Goal: Navigation & Orientation: Find specific page/section

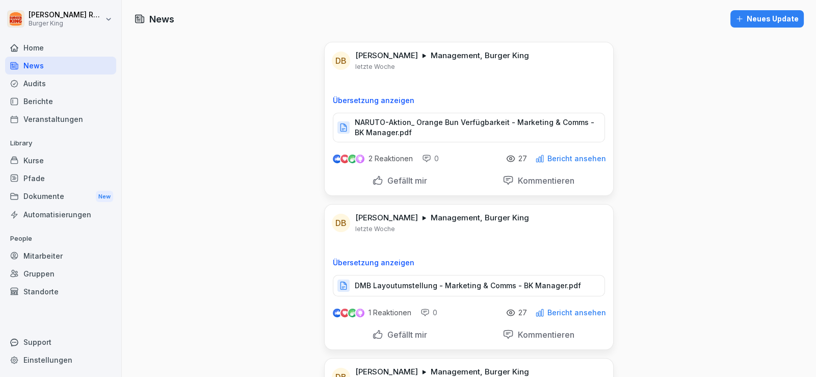
click at [46, 67] on div "News" at bounding box center [60, 66] width 111 height 18
click at [33, 68] on div "News" at bounding box center [60, 66] width 111 height 18
click at [48, 83] on div "Audits" at bounding box center [60, 83] width 111 height 18
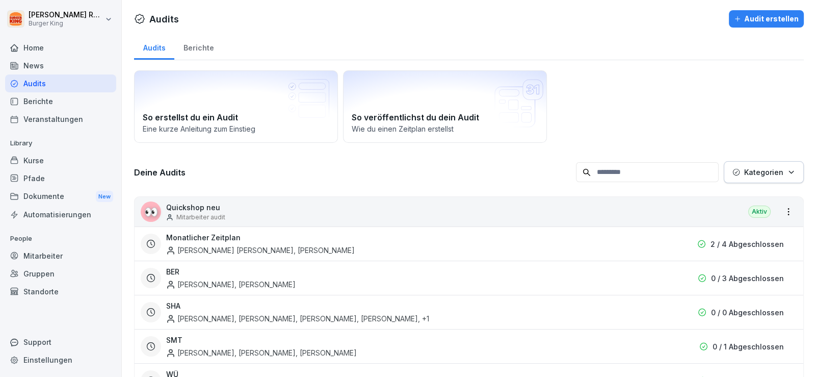
click at [35, 65] on div "News" at bounding box center [60, 66] width 111 height 18
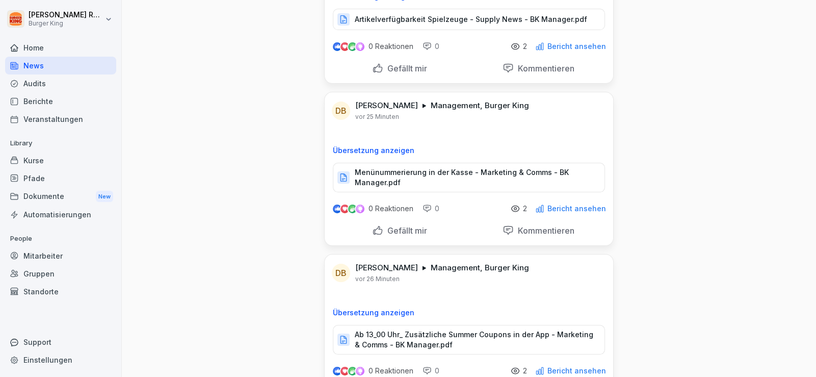
scroll to position [101, 0]
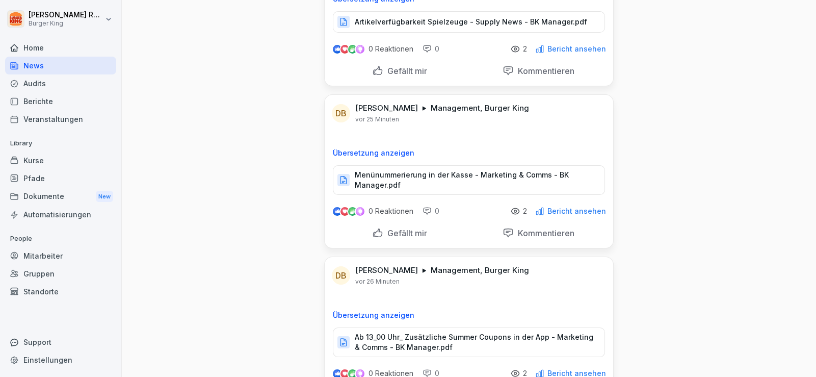
click at [381, 179] on p "Menünummerierung in der Kasse - Marketing & Comms - BK Manager.pdf" at bounding box center [475, 180] width 240 height 20
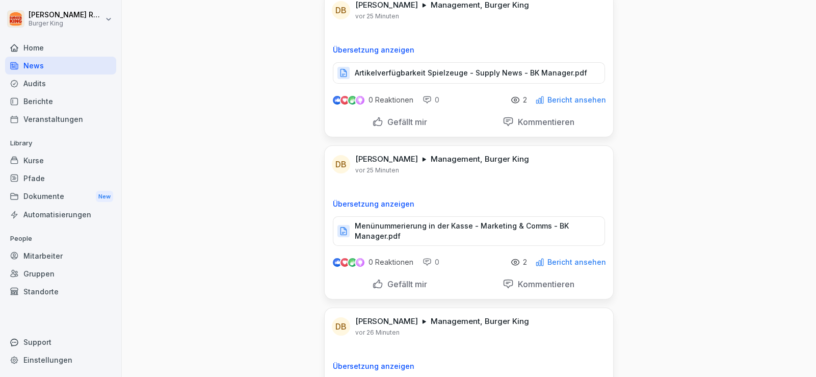
scroll to position [0, 0]
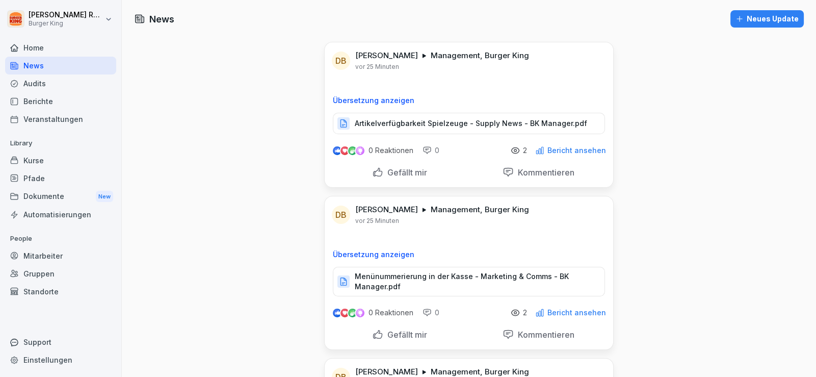
click at [410, 119] on p "Artikelverfügbarkeit Spielzeuge - Supply News - BK Manager.pdf" at bounding box center [471, 123] width 233 height 10
click at [55, 83] on div "Audits" at bounding box center [60, 83] width 111 height 18
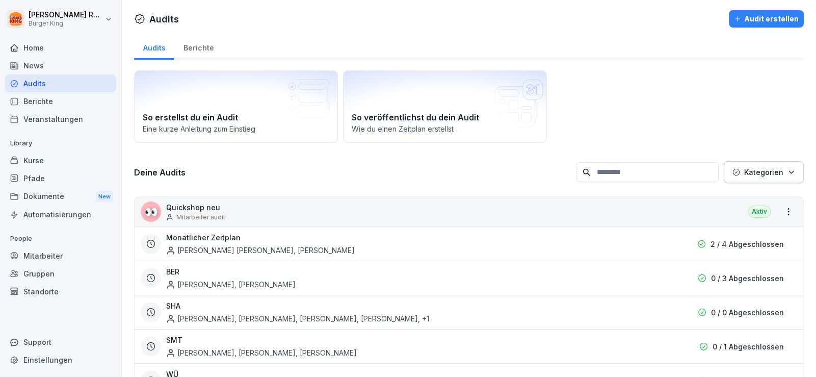
click at [38, 68] on div "News" at bounding box center [60, 66] width 111 height 18
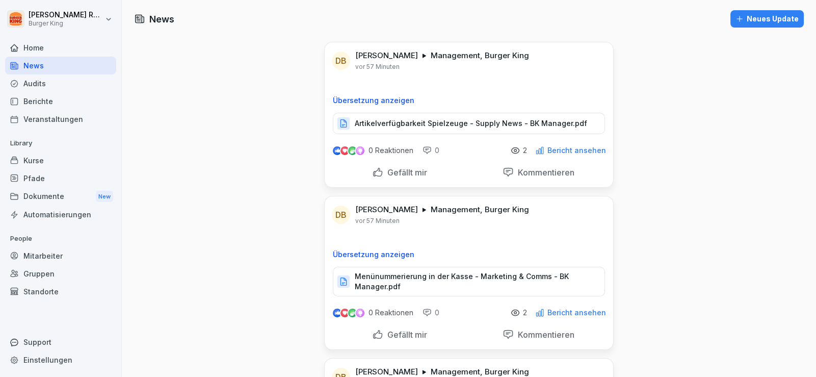
click at [519, 149] on icon at bounding box center [515, 150] width 9 height 9
click at [560, 148] on p "Bericht ansehen" at bounding box center [577, 150] width 59 height 8
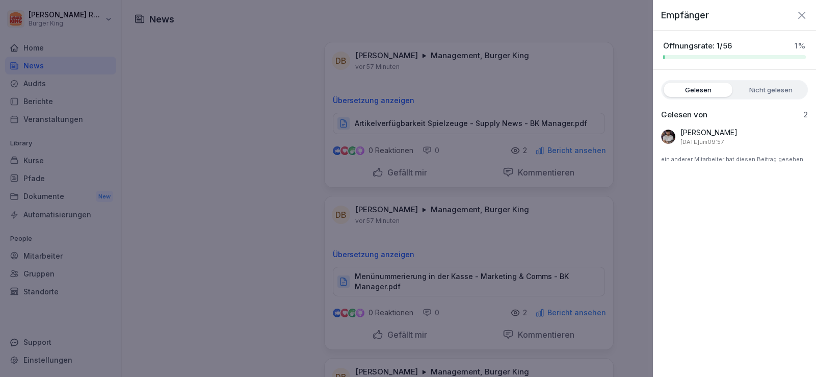
click at [806, 122] on div "Gelesen von 2 [PERSON_NAME] [DATE] um 09:57 ein anderer Mitarbeiter hat diesen …" at bounding box center [734, 139] width 163 height 58
click at [764, 149] on div "[PERSON_NAME] [DATE] um 09:57 ein anderer Mitarbeiter hat diesen Beitrag gesehen" at bounding box center [734, 147] width 147 height 41
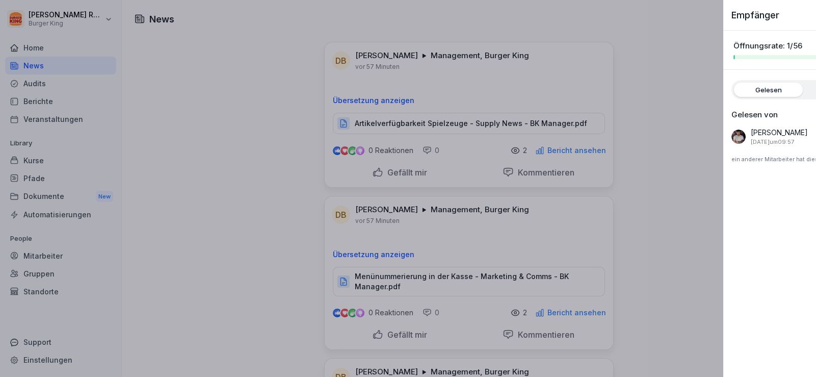
click at [262, 179] on div at bounding box center [408, 188] width 816 height 377
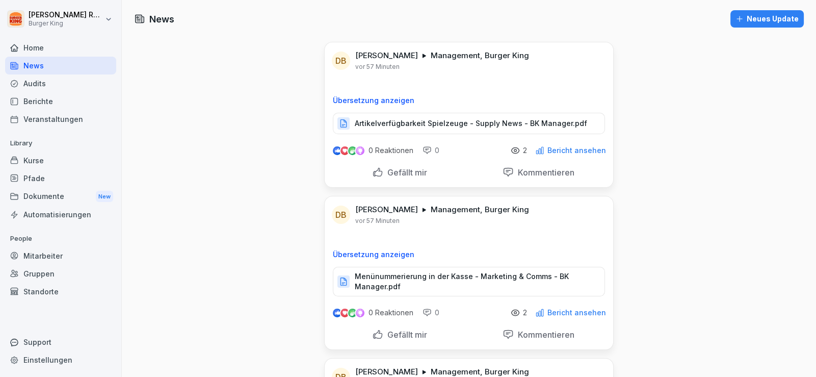
click at [45, 86] on div "Audits" at bounding box center [60, 83] width 111 height 18
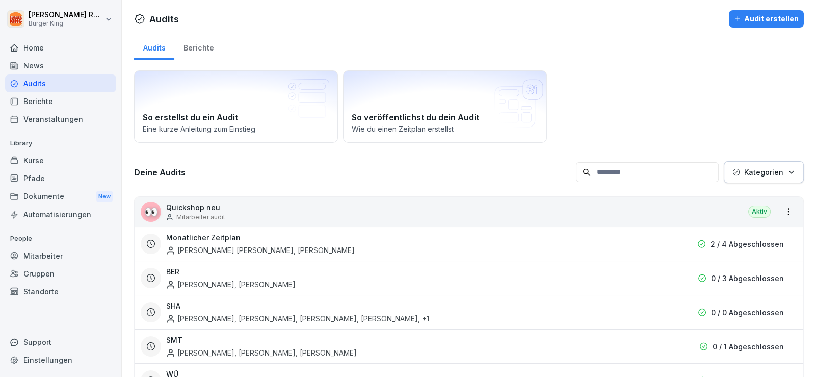
click at [54, 49] on div "Home" at bounding box center [60, 48] width 111 height 18
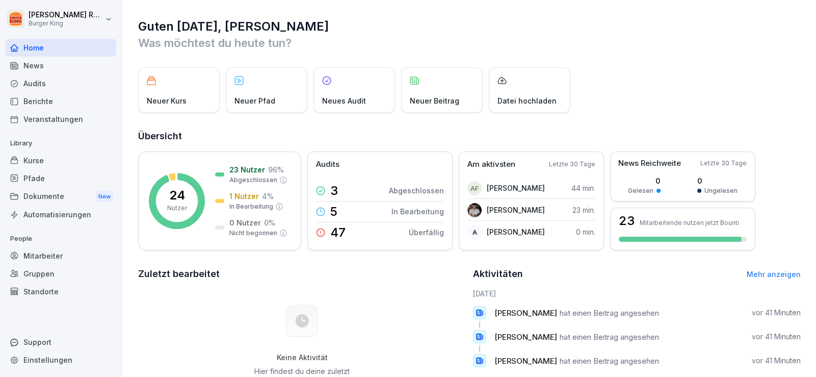
click at [45, 97] on div "Berichte" at bounding box center [60, 101] width 111 height 18
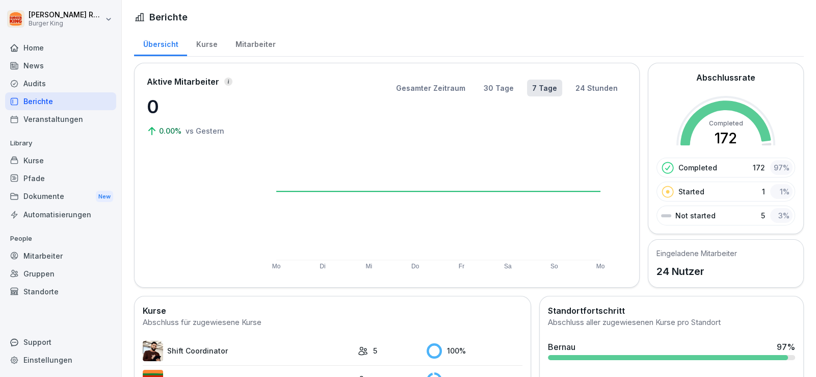
click at [252, 41] on div "Mitarbeiter" at bounding box center [255, 43] width 58 height 26
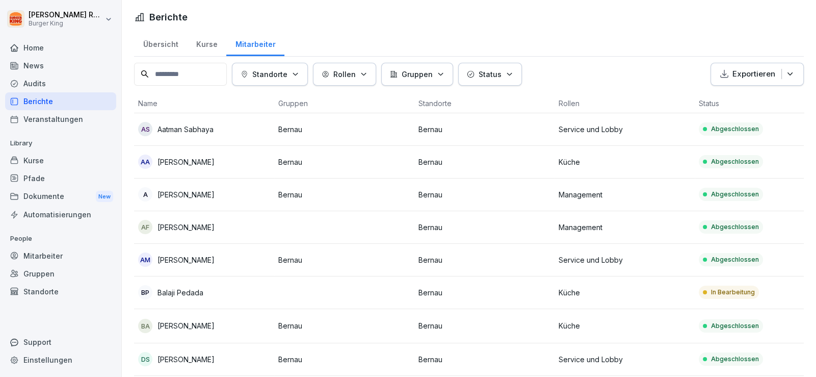
click at [254, 287] on div "BP Balaji Pedada" at bounding box center [204, 292] width 132 height 14
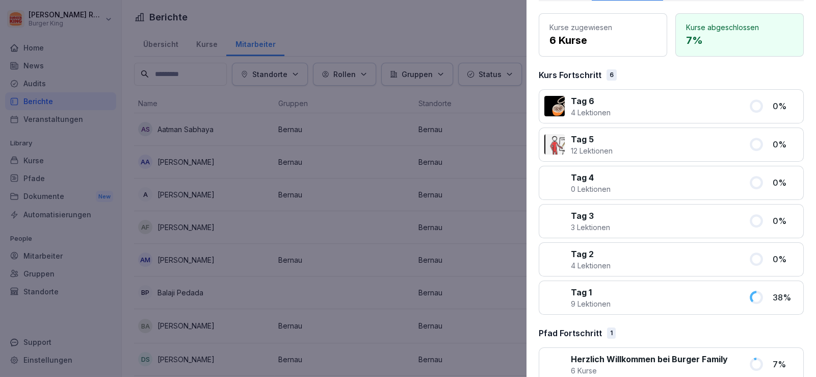
scroll to position [100, 0]
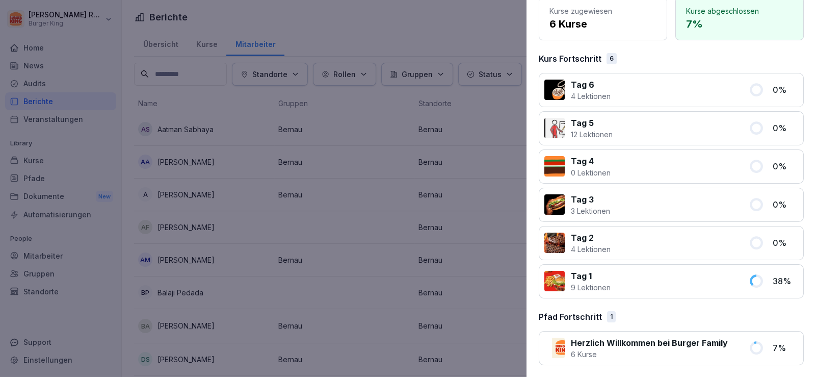
click at [0, 207] on div at bounding box center [408, 188] width 816 height 377
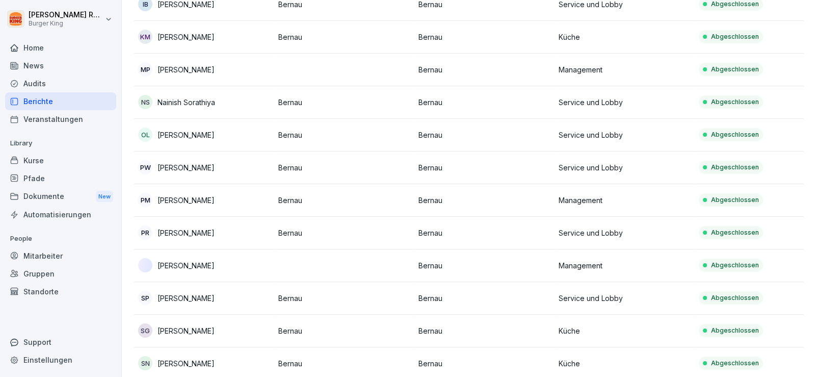
scroll to position [543, 0]
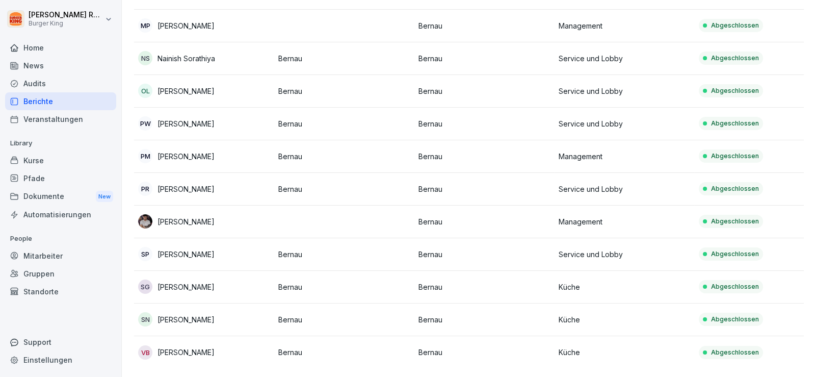
click at [38, 44] on div "Home" at bounding box center [60, 48] width 111 height 18
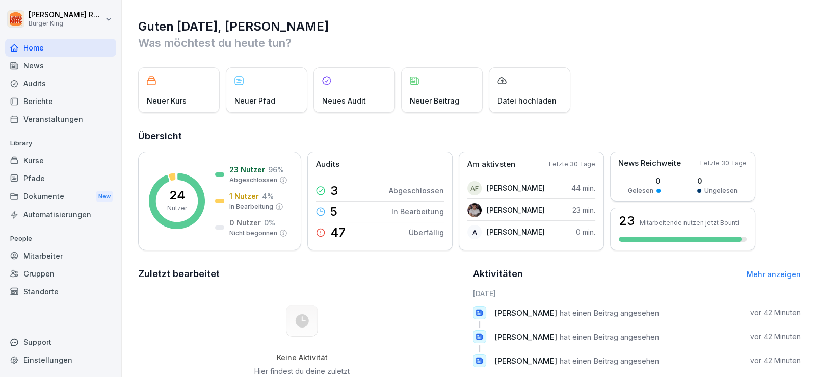
click at [584, 232] on p "0 min." at bounding box center [585, 231] width 19 height 11
click at [391, 280] on h2 "Zuletzt bearbeitet" at bounding box center [302, 274] width 328 height 14
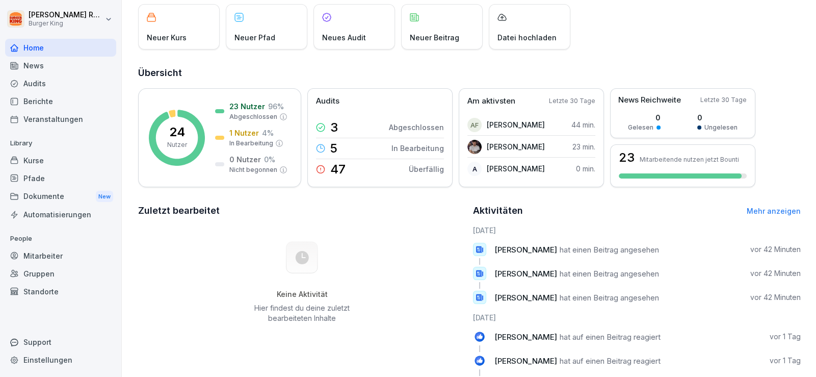
scroll to position [153, 0]
